Goal: Find specific page/section: Find specific page/section

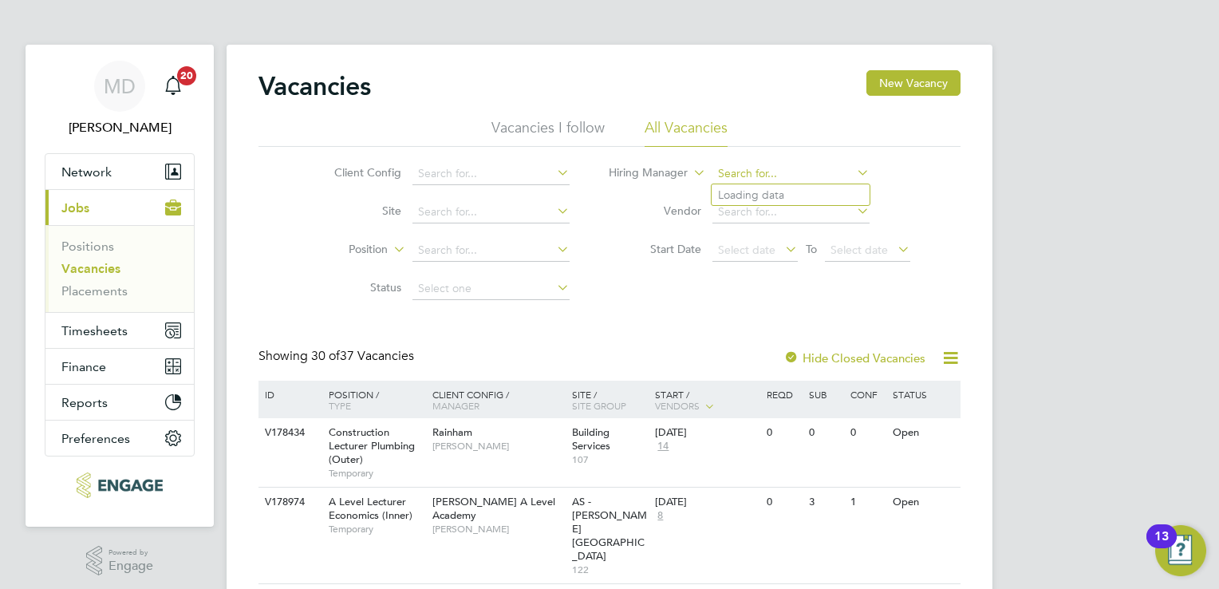
click at [754, 173] on input at bounding box center [790, 174] width 157 height 22
click at [804, 176] on input "rosalind" at bounding box center [790, 174] width 157 height 22
type input "rosalind"
click at [785, 170] on input at bounding box center [790, 174] width 157 height 22
type input "Alice Langley"
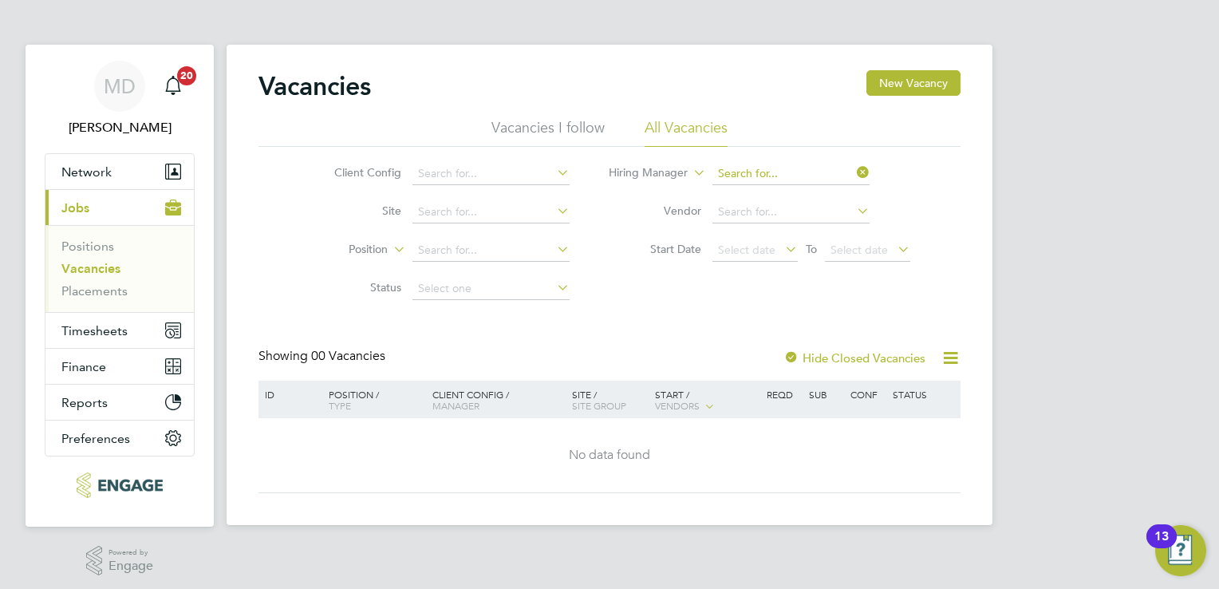
click at [807, 173] on input at bounding box center [790, 174] width 157 height 22
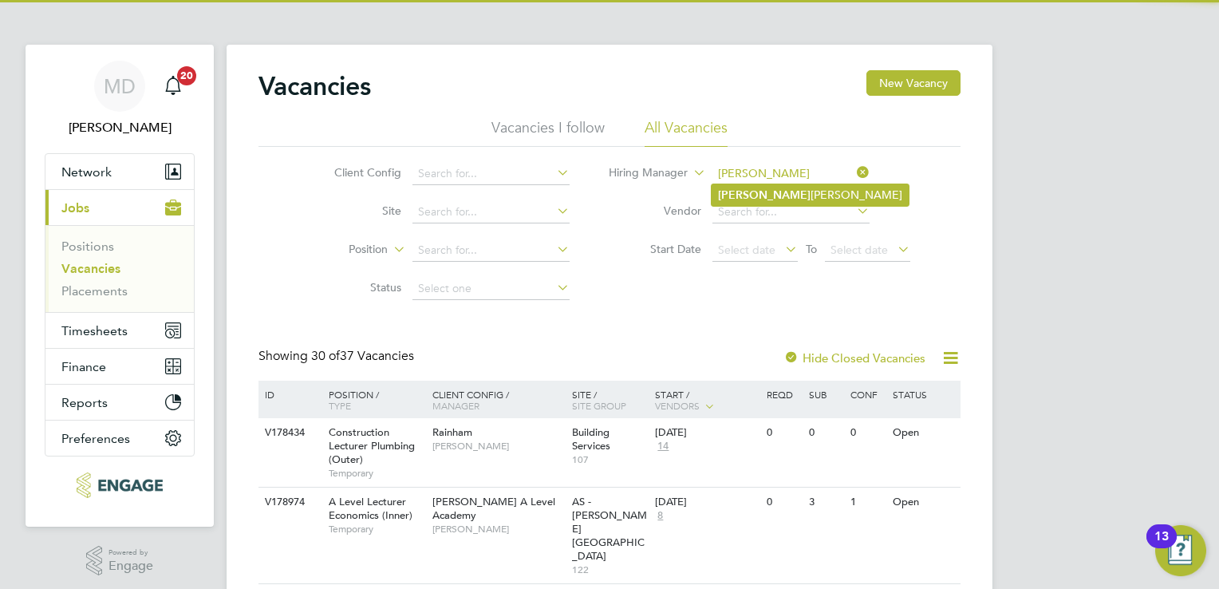
click at [801, 189] on li "Roslyn O'Garro" at bounding box center [810, 195] width 197 height 22
type input "[PERSON_NAME]"
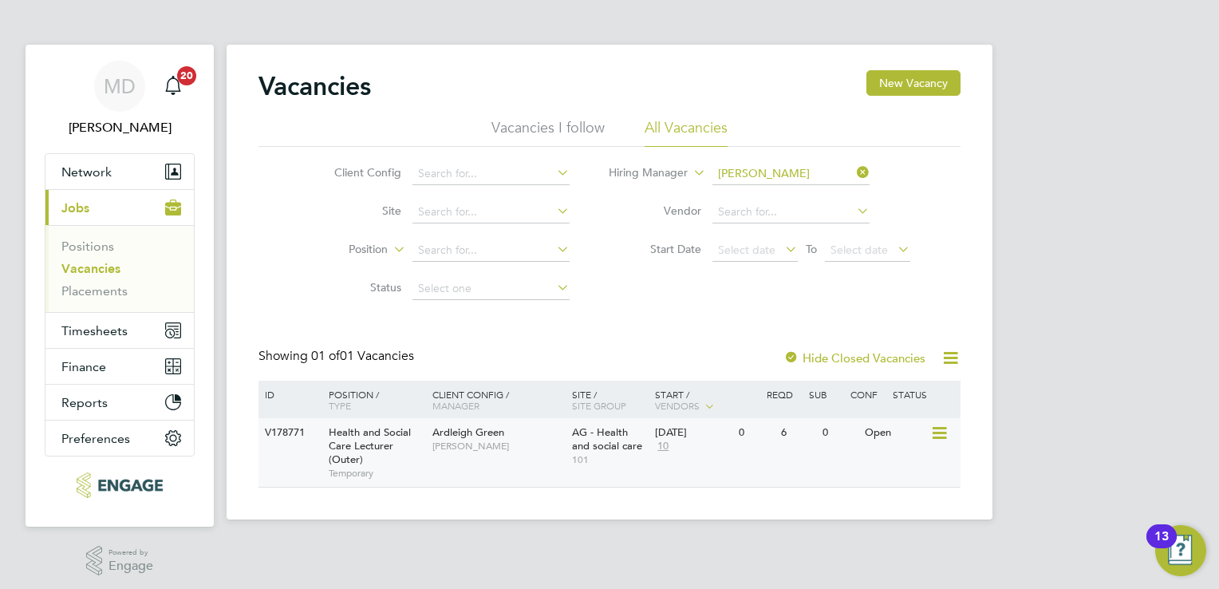
click at [522, 464] on div "V178771 Health and Social Care Lecturer (Outer) Temporary Ardleigh Green Roslyn…" at bounding box center [609, 452] width 702 height 69
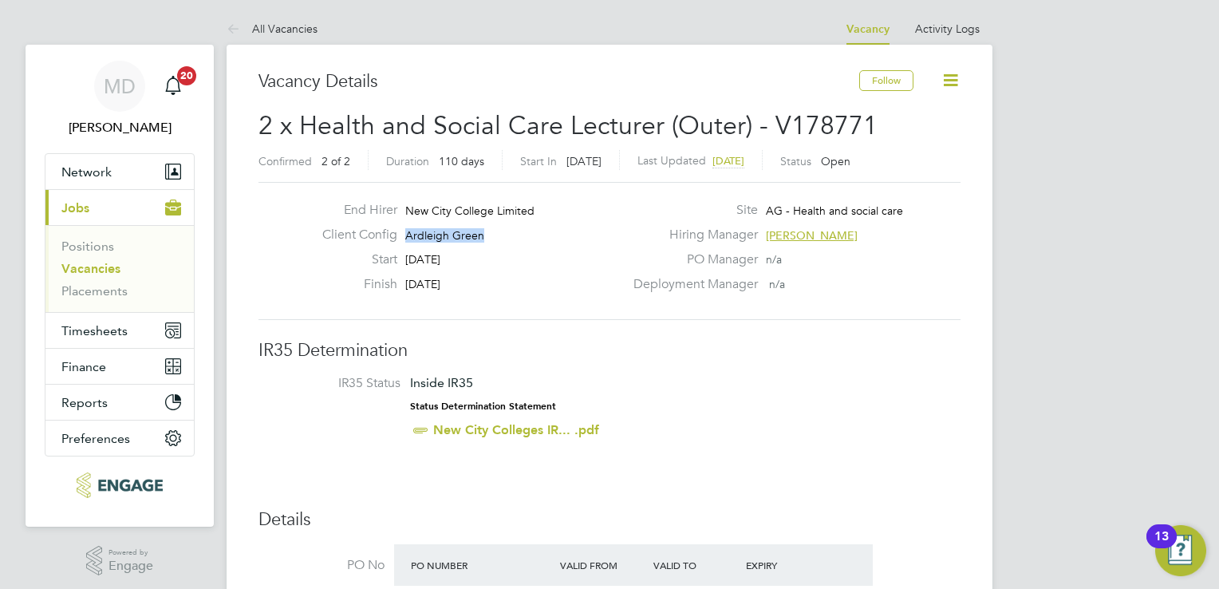
drag, startPoint x: 491, startPoint y: 235, endPoint x: 439, endPoint y: 225, distance: 52.7
click at [439, 225] on div "End Hirer New City College Limited Client Config [GEOGRAPHIC_DATA] Start [DATE]…" at bounding box center [467, 251] width 314 height 98
drag, startPoint x: 439, startPoint y: 225, endPoint x: 539, endPoint y: 281, distance: 115.0
click at [539, 281] on div "Finish [DATE]" at bounding box center [467, 288] width 314 height 25
drag, startPoint x: 491, startPoint y: 234, endPoint x: 395, endPoint y: 242, distance: 96.1
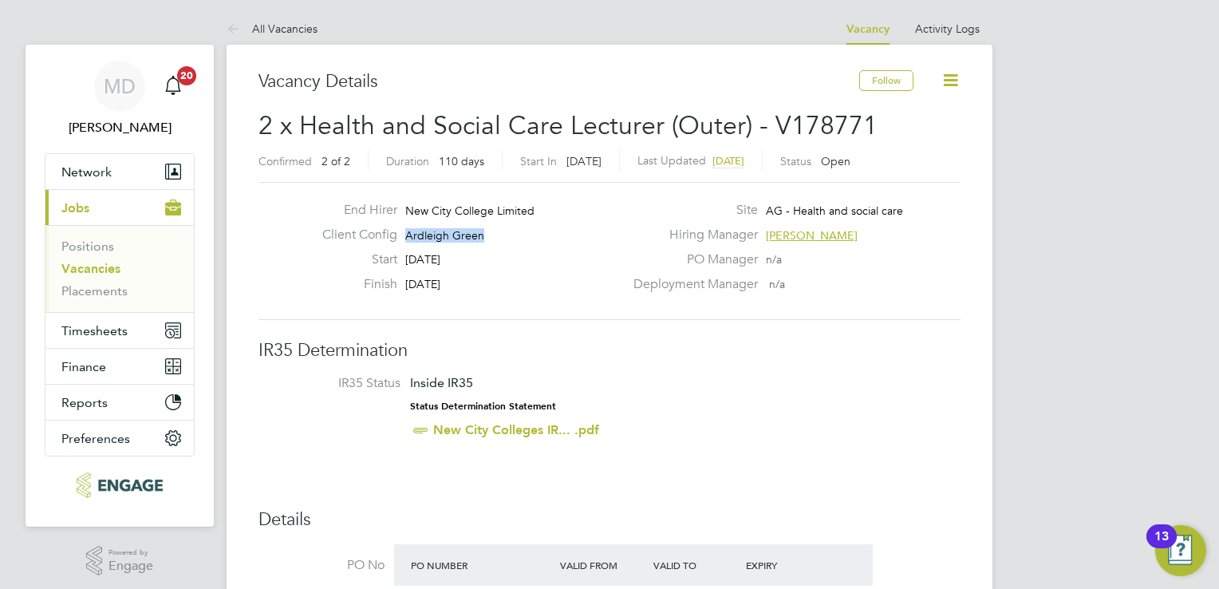
click at [395, 242] on div "Client Config Ardleigh Green" at bounding box center [467, 239] width 314 height 25
copy span "Ardleigh Green"
